Goal: Use online tool/utility: Utilize a website feature to perform a specific function

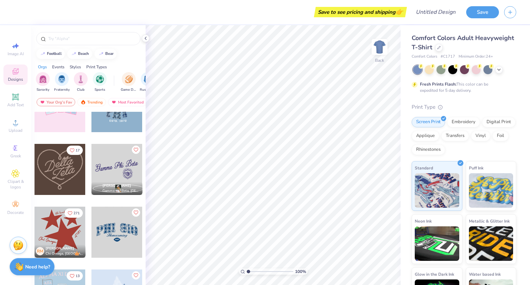
scroll to position [283, 0]
click at [432, 70] on div at bounding box center [429, 69] width 9 height 9
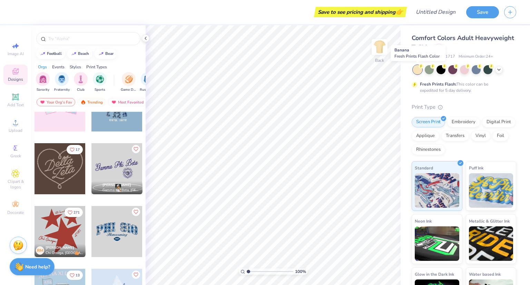
click at [415, 69] on div at bounding box center [417, 69] width 9 height 9
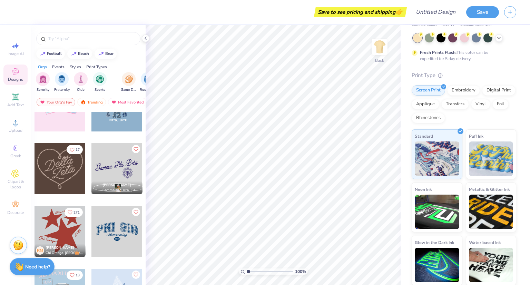
scroll to position [0, 0]
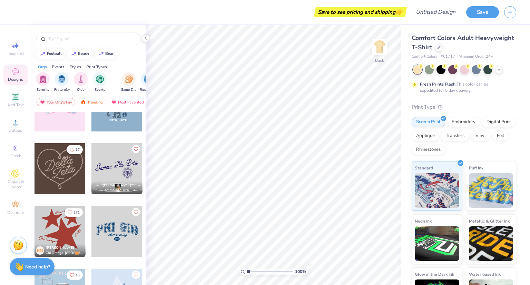
click at [480, 51] on div "Comfort Colors Adult Heavyweight T-Shirt" at bounding box center [464, 42] width 105 height 19
click at [443, 49] on div at bounding box center [439, 48] width 8 height 8
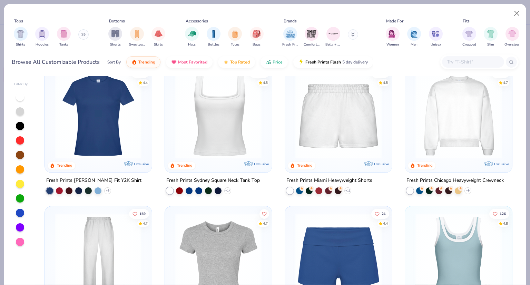
scroll to position [298, 0]
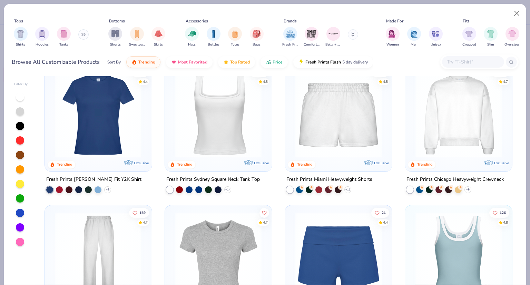
click at [246, 117] on img at bounding box center [218, 114] width 93 height 86
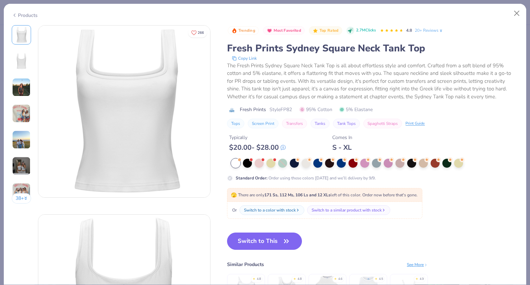
click at [267, 239] on button "Switch to This" at bounding box center [264, 241] width 75 height 17
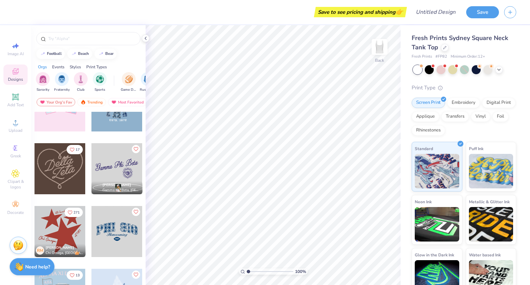
click at [440, 70] on div at bounding box center [440, 69] width 9 height 9
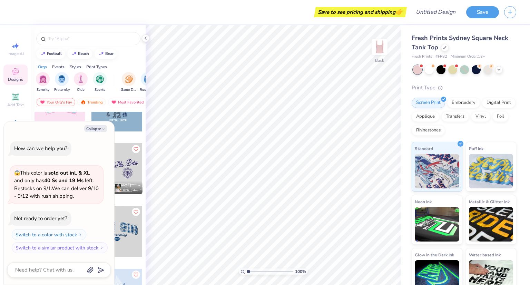
click at [104, 127] on icon "button" at bounding box center [103, 129] width 4 height 4
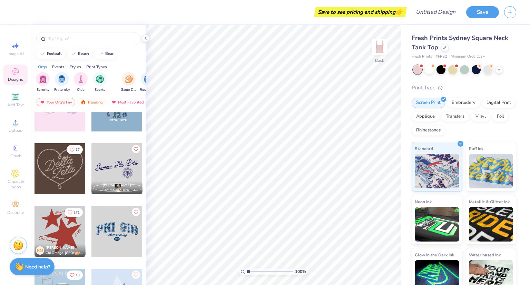
click at [426, 69] on div at bounding box center [429, 69] width 9 height 9
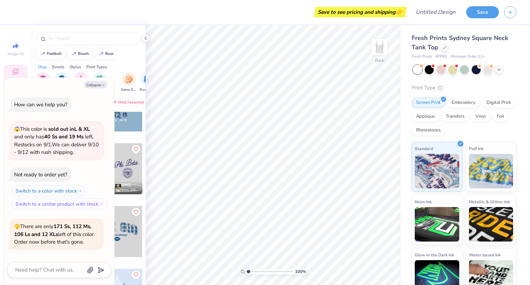
scroll to position [46, 0]
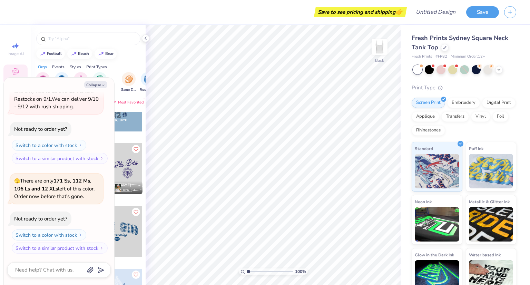
click at [102, 82] on button "Collapse" at bounding box center [95, 84] width 23 height 7
type textarea "x"
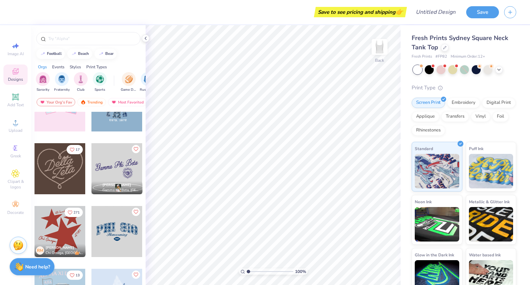
click at [83, 43] on div at bounding box center [88, 38] width 104 height 13
click at [73, 41] on input "text" at bounding box center [92, 38] width 88 height 7
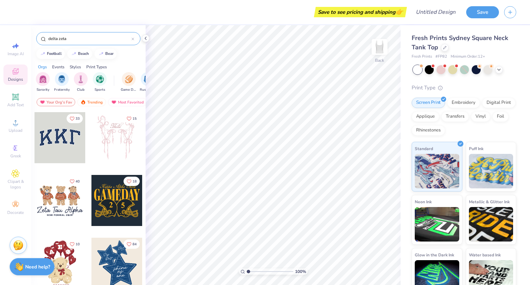
type input "delta zeta"
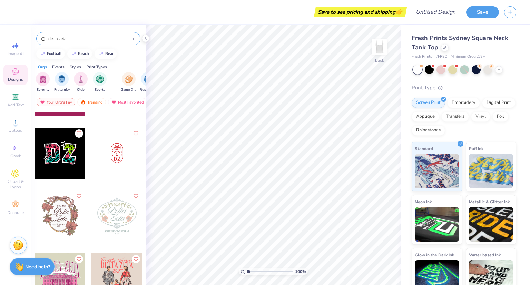
scroll to position [738, 0]
click at [119, 219] on div at bounding box center [116, 215] width 51 height 51
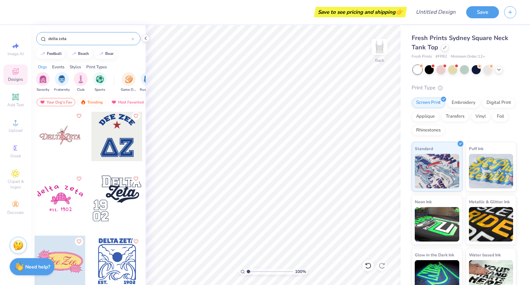
scroll to position [1077, 0]
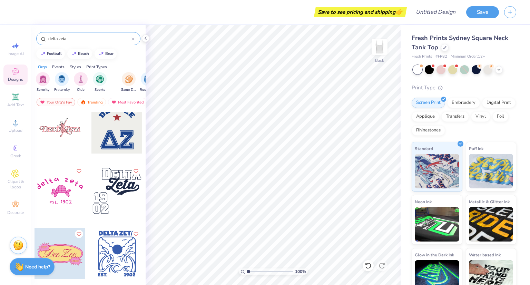
click at [123, 188] on div at bounding box center [116, 190] width 51 height 51
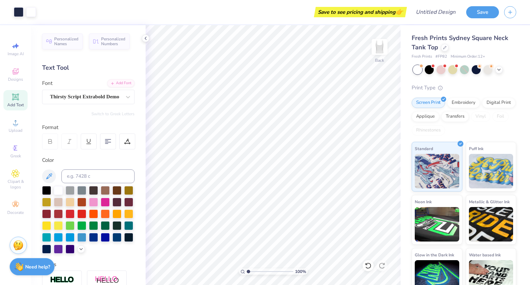
click at [145, 36] on icon at bounding box center [146, 39] width 6 height 6
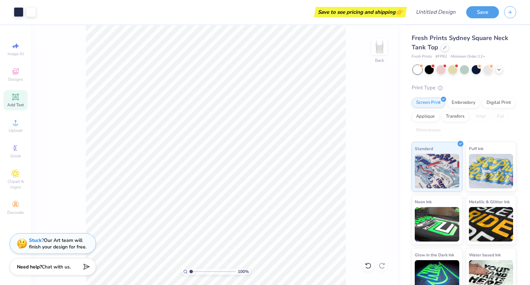
click at [19, 98] on icon at bounding box center [15, 97] width 8 height 8
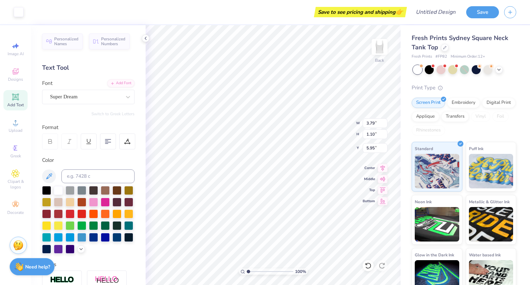
click at [20, 76] on div "Designs" at bounding box center [15, 75] width 24 height 20
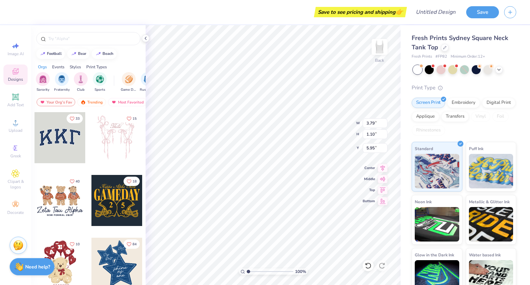
scroll to position [6, 1]
click at [302, 195] on li "Delete" at bounding box center [316, 196] width 54 height 13
click at [315, 193] on li "Delete" at bounding box center [318, 196] width 54 height 13
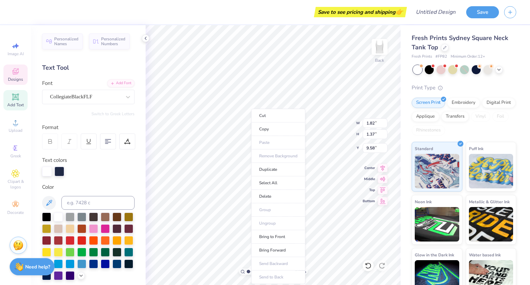
click at [278, 200] on li "Delete" at bounding box center [278, 196] width 54 height 13
click at [276, 198] on li "Delete" at bounding box center [274, 196] width 54 height 13
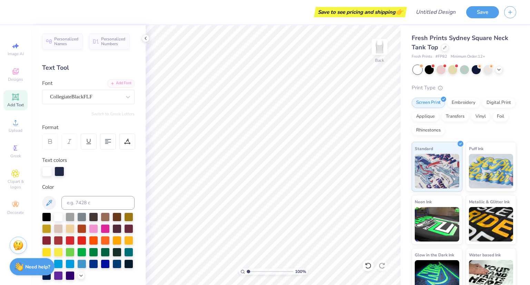
click at [24, 71] on div "Designs" at bounding box center [15, 75] width 24 height 20
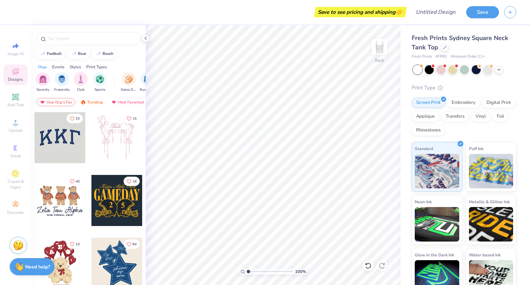
click at [92, 43] on div at bounding box center [88, 38] width 104 height 13
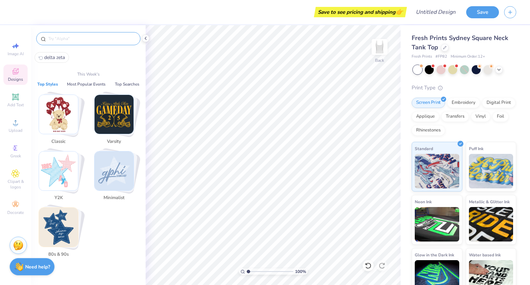
click at [63, 39] on input "text" at bounding box center [92, 38] width 88 height 7
click at [68, 101] on img "Stack Card Button Classic" at bounding box center [58, 114] width 39 height 39
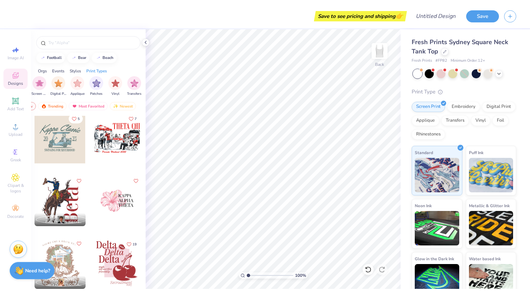
scroll to position [207, 0]
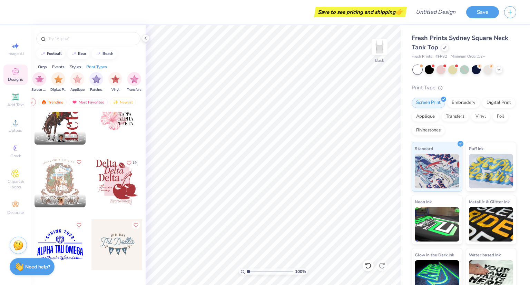
click at [83, 43] on div at bounding box center [88, 38] width 104 height 13
click at [73, 37] on input "text" at bounding box center [92, 38] width 88 height 7
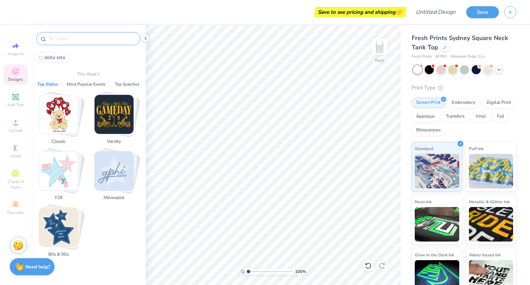
click at [62, 52] on button "delta zeta" at bounding box center [52, 57] width 35 height 11
type input "delta zeta"
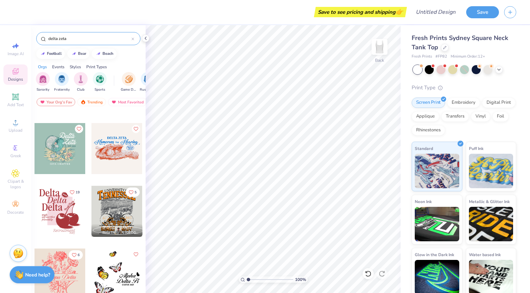
scroll to position [672, 0]
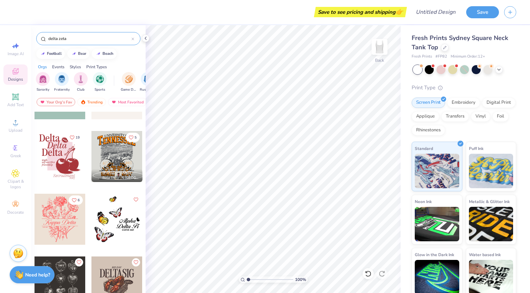
click at [21, 157] on div "Greek" at bounding box center [15, 151] width 24 height 20
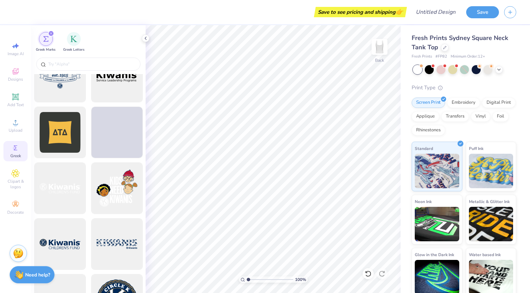
scroll to position [4514, 0]
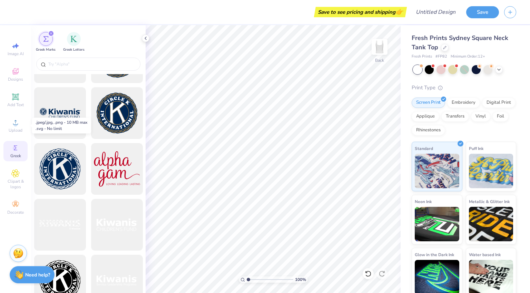
click at [22, 130] on span "Upload" at bounding box center [16, 131] width 14 height 6
click at [22, 43] on div "Image AI" at bounding box center [15, 49] width 24 height 20
select select "4"
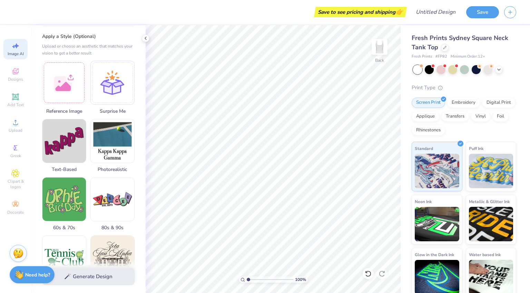
scroll to position [69, 0]
click at [123, 155] on img at bounding box center [112, 140] width 43 height 43
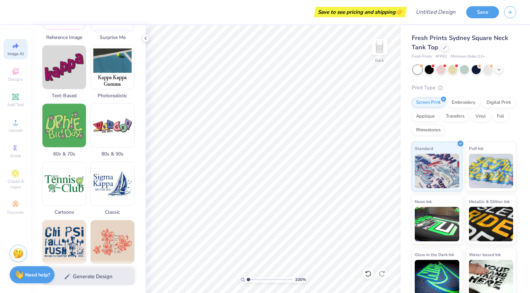
scroll to position [218, 0]
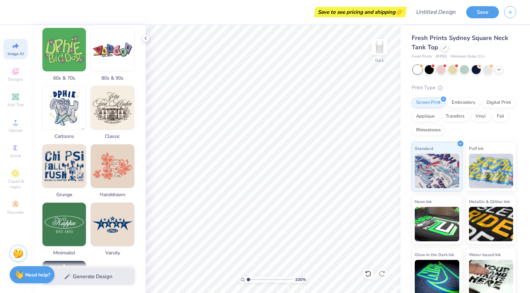
click at [78, 108] on img at bounding box center [63, 107] width 43 height 43
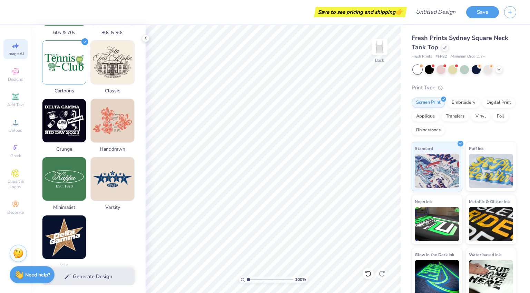
scroll to position [215, 0]
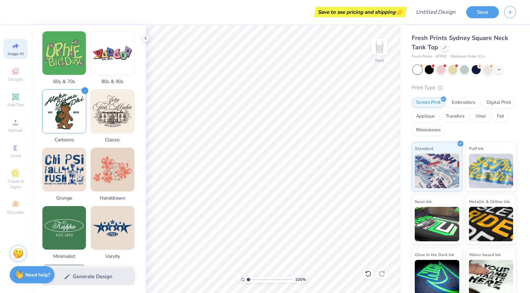
click at [76, 109] on img at bounding box center [63, 111] width 43 height 43
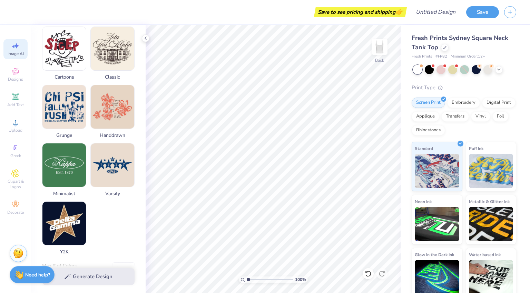
scroll to position [294, 0]
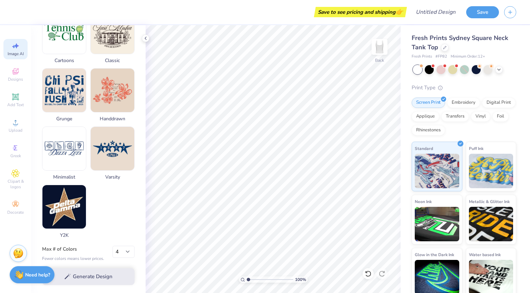
click at [68, 157] on img at bounding box center [63, 148] width 43 height 43
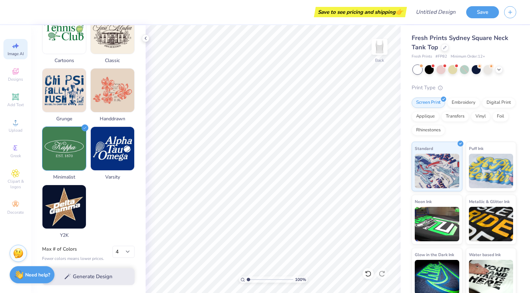
click at [104, 159] on img at bounding box center [112, 148] width 43 height 43
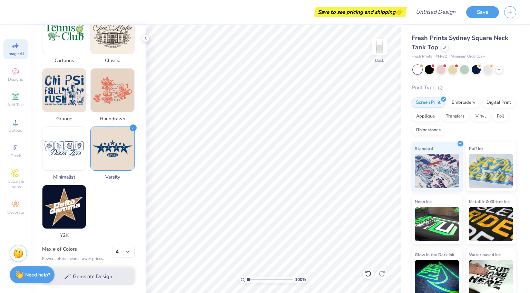
click at [75, 170] on div "Minimalist" at bounding box center [64, 154] width 44 height 54
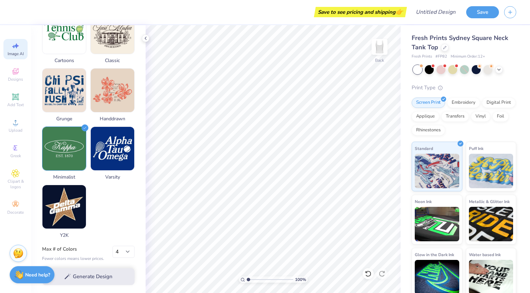
click at [118, 157] on img at bounding box center [112, 148] width 43 height 43
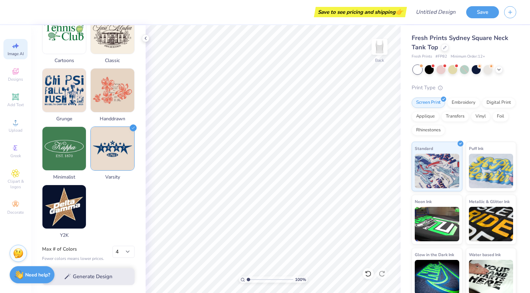
scroll to position [297, 0]
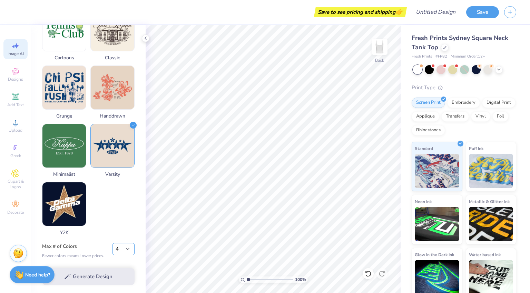
click at [128, 247] on select "1 2 3 4 5 6 7 8" at bounding box center [123, 249] width 22 height 12
select select "3"
click at [112, 243] on select "1 2 3 4 5 6 7 8" at bounding box center [123, 249] width 22 height 12
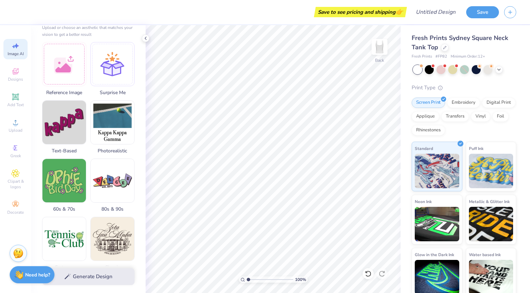
scroll to position [0, 0]
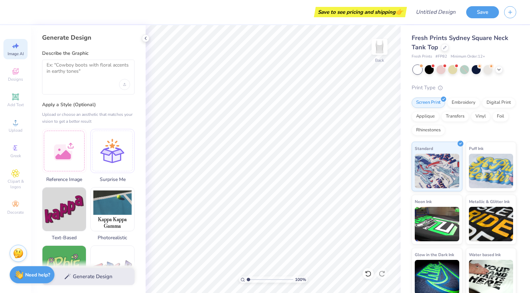
click at [109, 88] on div at bounding box center [88, 77] width 92 height 35
click at [84, 69] on textarea at bounding box center [88, 70] width 83 height 17
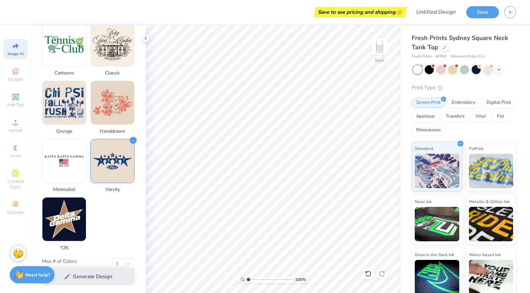
scroll to position [283, 0]
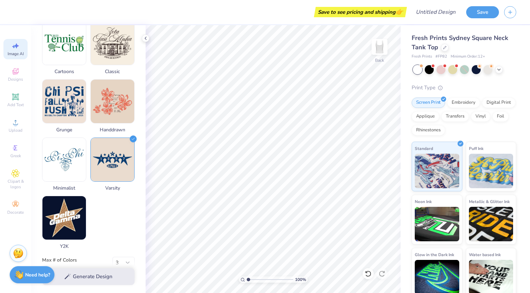
click at [64, 147] on img at bounding box center [63, 159] width 43 height 43
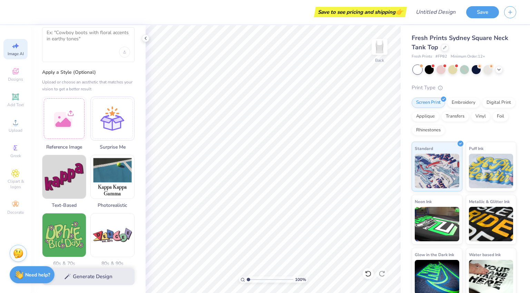
scroll to position [0, 0]
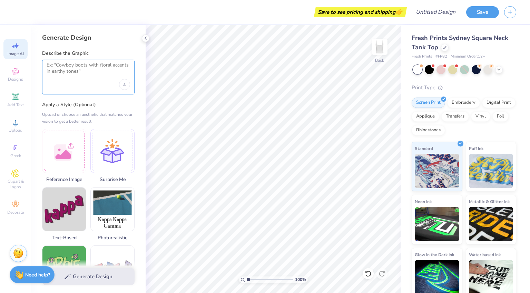
click at [86, 69] on textarea at bounding box center [88, 70] width 83 height 17
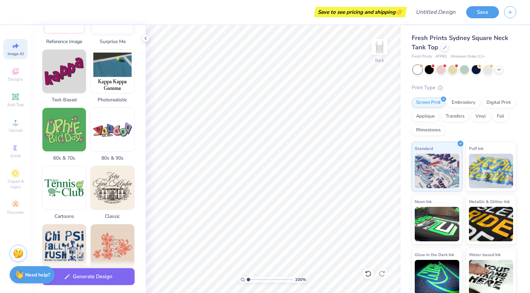
scroll to position [139, 0]
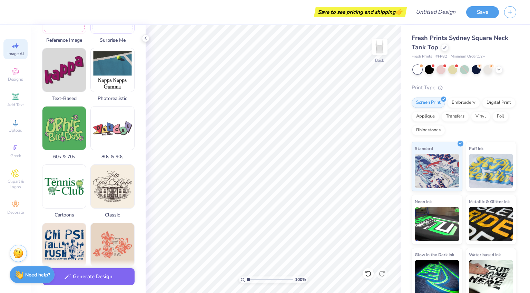
type textarea "delta zeta"
click at [97, 278] on button "Generate Design" at bounding box center [88, 276] width 92 height 17
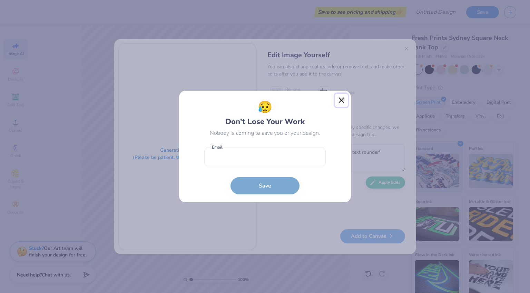
click at [342, 101] on button "Close" at bounding box center [341, 100] width 13 height 13
